Goal: Check status: Check status

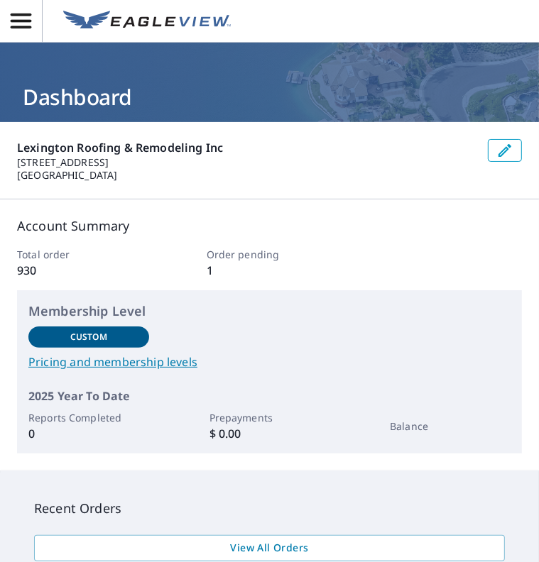
click at [277, 149] on p "Lexington Roofing & Remodeling Inc" at bounding box center [246, 147] width 459 height 17
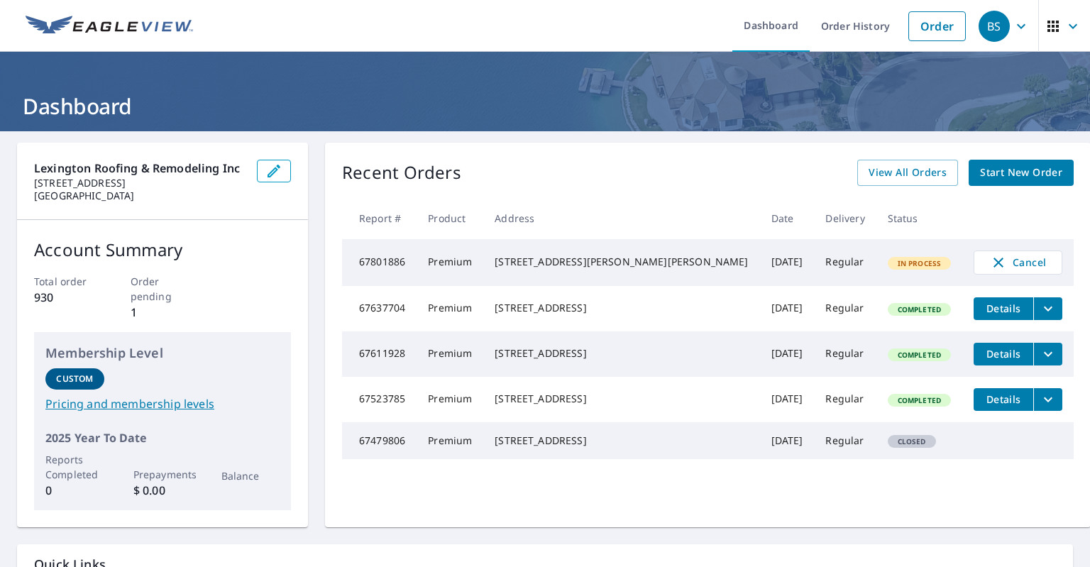
click at [480, 260] on td "Premium" at bounding box center [450, 262] width 67 height 47
click at [417, 268] on td "67801886" at bounding box center [379, 262] width 75 height 47
click at [395, 265] on td "67801886" at bounding box center [379, 262] width 75 height 47
